Goal: Task Accomplishment & Management: Manage account settings

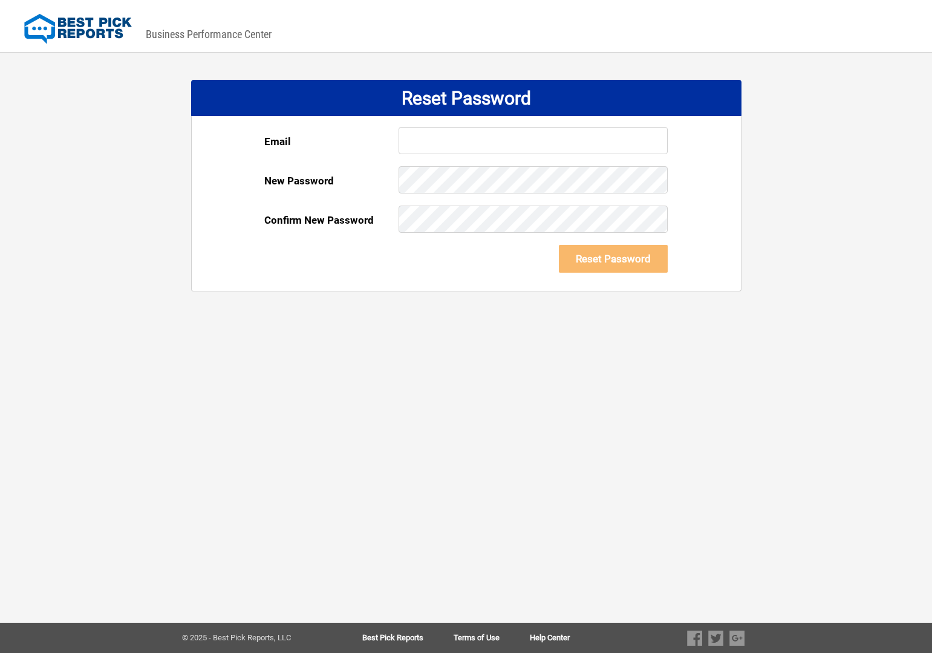
click at [442, 147] on input "text" at bounding box center [533, 140] width 269 height 27
type input "[EMAIL_ADDRESS][DOMAIN_NAME]"
click at [587, 434] on div "DASHBOARD PREVIEW DASHBOARD PREVIEW You are viewing this company dashboard as a…" at bounding box center [466, 326] width 932 height 653
click at [650, 260] on button "Reset Password" at bounding box center [613, 259] width 109 height 28
click at [482, 134] on input "text" at bounding box center [533, 140] width 269 height 27
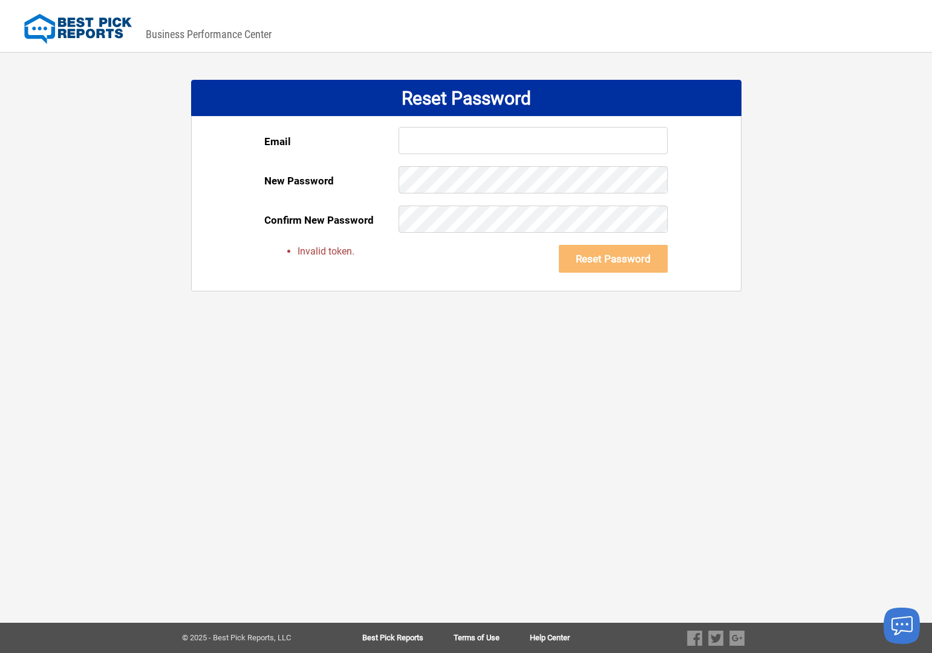
type input "[EMAIL_ADDRESS][DOMAIN_NAME]"
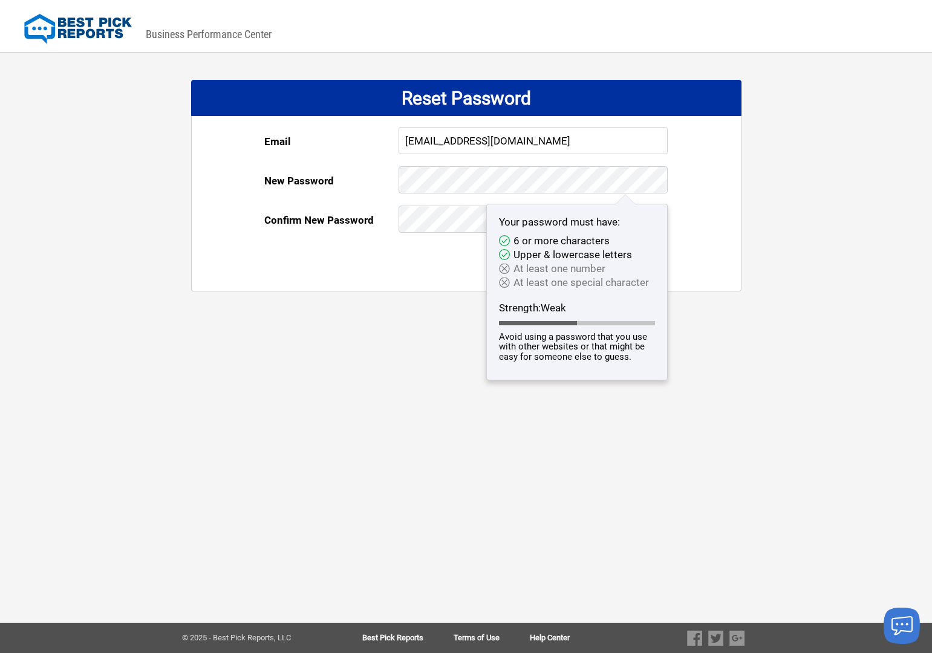
click at [718, 252] on div "Email jmurray@heilerpainting.com New Password Your password must have: 6 or mor…" at bounding box center [466, 203] width 549 height 175
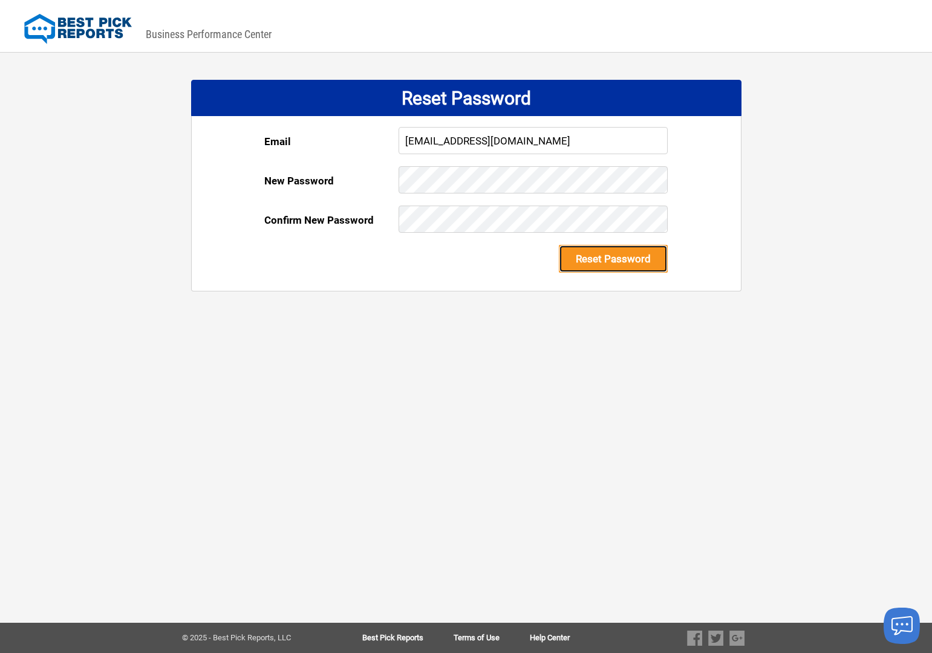
click at [644, 252] on button "Reset Password" at bounding box center [613, 259] width 109 height 28
click at [470, 140] on input "text" at bounding box center [533, 140] width 269 height 27
type input "[EMAIL_ADDRESS][DOMAIN_NAME]"
click at [643, 258] on button "Reset Password" at bounding box center [613, 259] width 109 height 28
click at [482, 146] on input "text" at bounding box center [533, 140] width 269 height 27
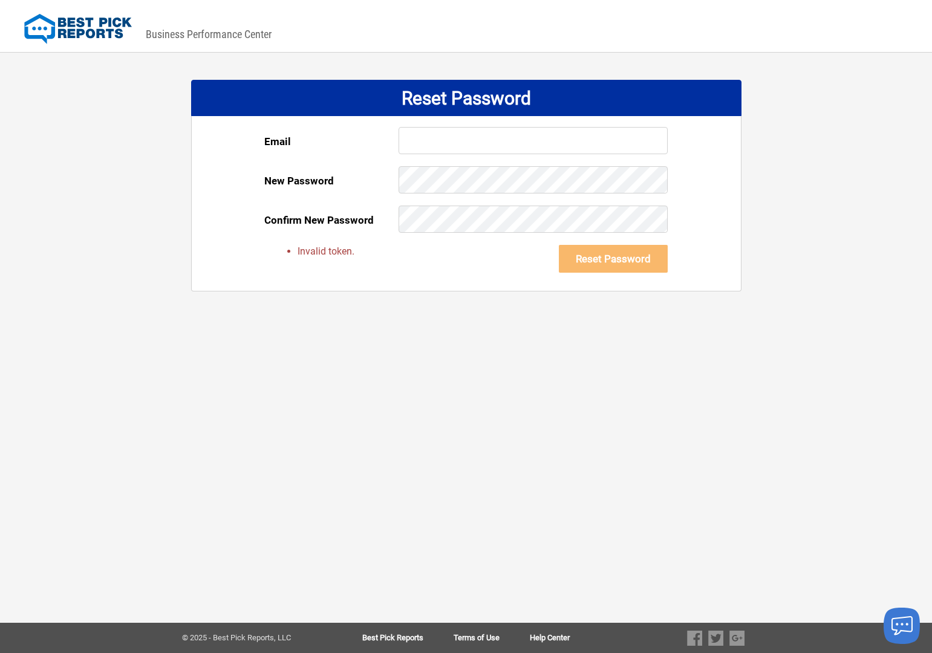
type input "[EMAIL_ADDRESS][DOMAIN_NAME]"
click at [651, 263] on button "Reset Password" at bounding box center [613, 259] width 109 height 28
click at [452, 140] on input "text" at bounding box center [533, 140] width 269 height 27
click at [489, 150] on input "text" at bounding box center [533, 140] width 269 height 27
type input "[EMAIL_ADDRESS][DOMAIN_NAME]"
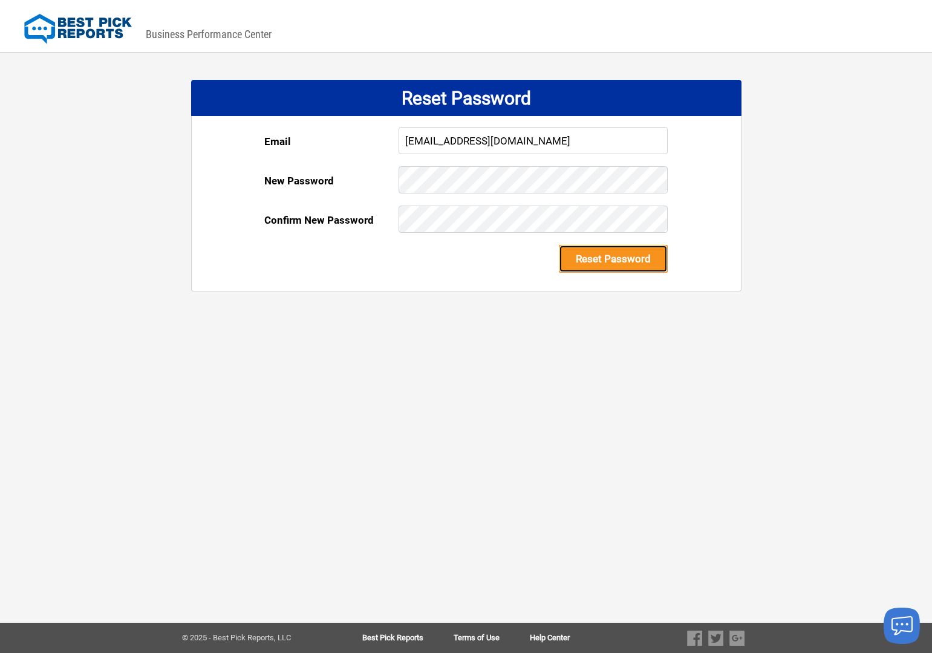
click at [617, 255] on button "Reset Password" at bounding box center [613, 259] width 109 height 28
